Goal: Task Accomplishment & Management: Use online tool/utility

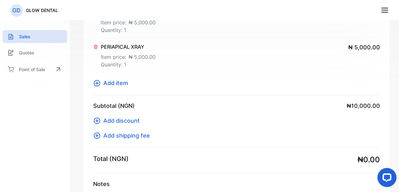
scroll to position [145, 0]
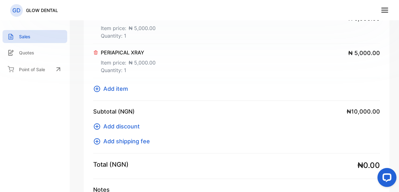
click at [121, 87] on span "Add item" at bounding box center [115, 89] width 25 height 9
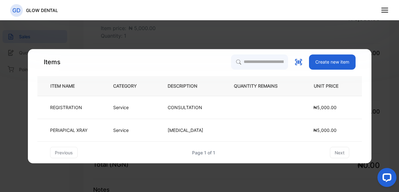
click at [331, 64] on button "Create new item" at bounding box center [332, 61] width 47 height 15
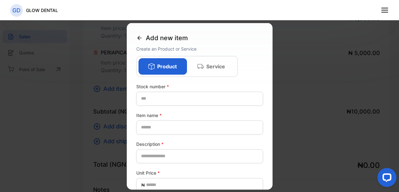
click at [214, 64] on p "Service" at bounding box center [215, 66] width 19 height 8
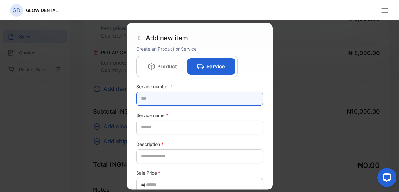
click at [158, 99] on number-inputstocknumber "text" at bounding box center [199, 99] width 127 height 14
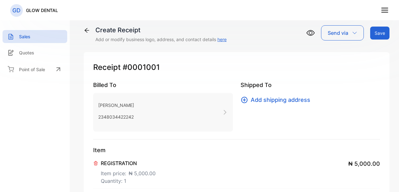
type input "**********"
